Goal: Answer question/provide support

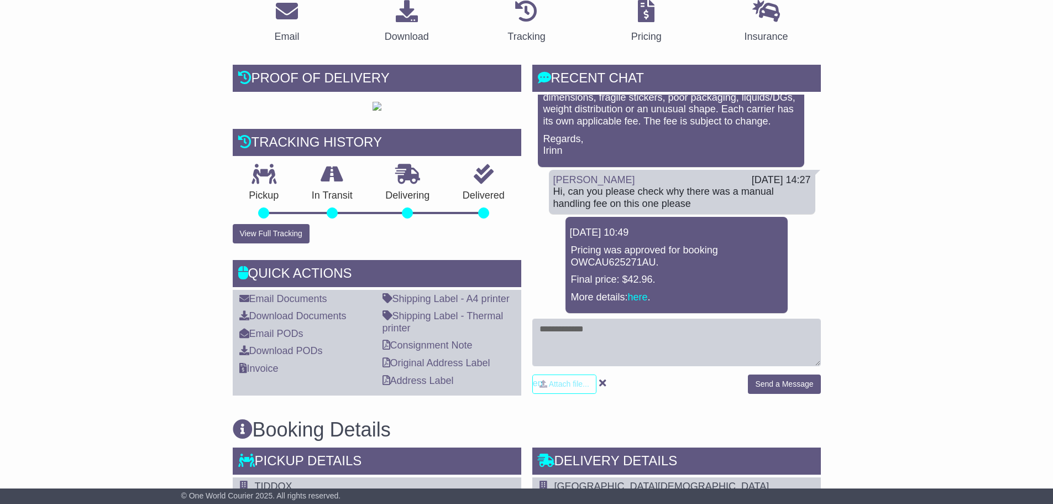
scroll to position [200, 0]
click at [609, 347] on textarea at bounding box center [676, 343] width 289 height 48
type textarea "*"
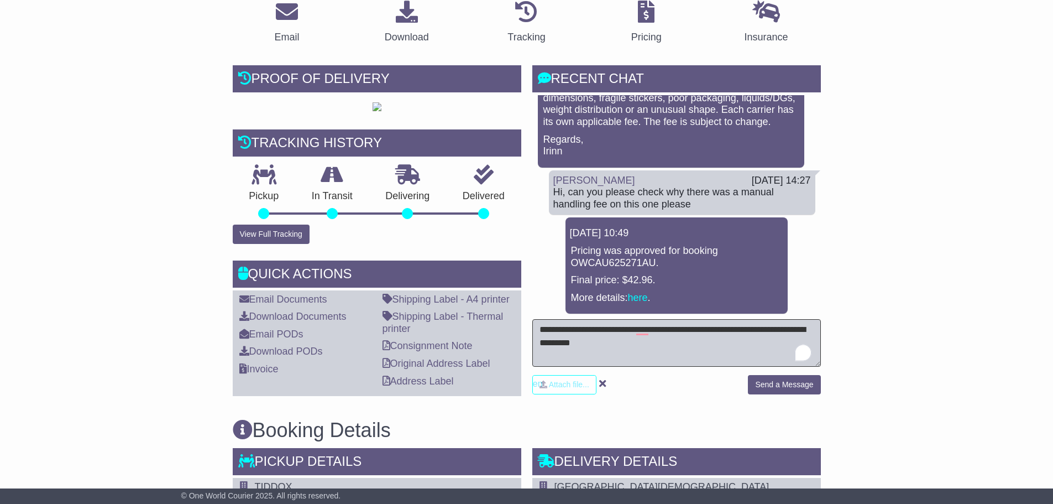
type textarea "**********"
click at [818, 390] on button "Send a Message" at bounding box center [784, 384] width 72 height 19
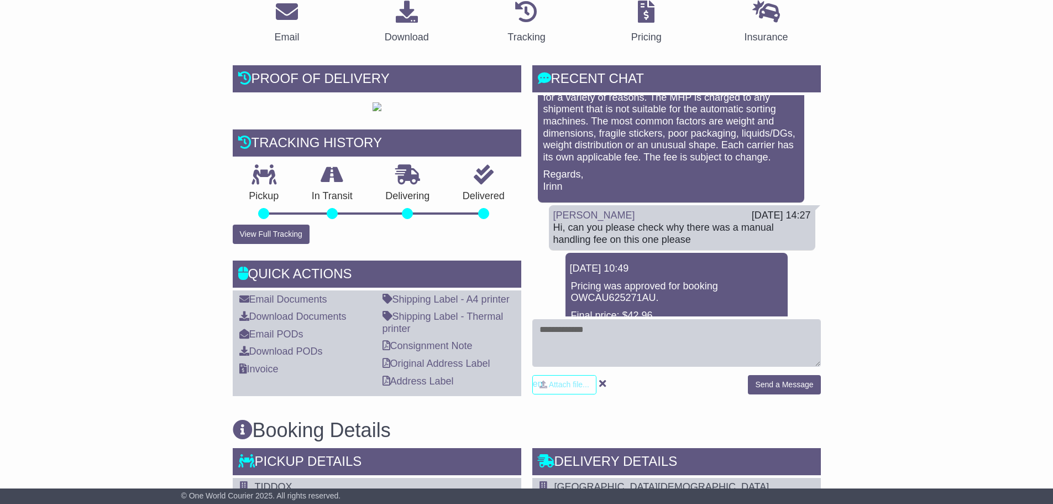
scroll to position [100, 0]
